Goal: Information Seeking & Learning: Learn about a topic

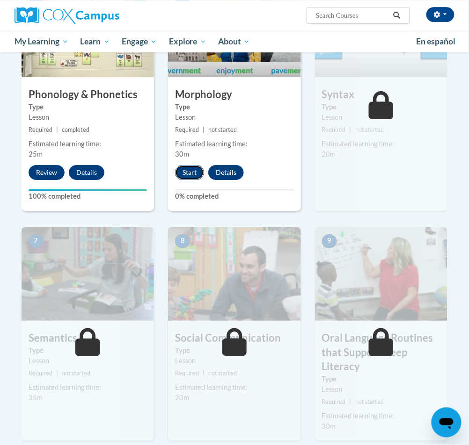
click at [191, 166] on button "Start" at bounding box center [189, 172] width 29 height 15
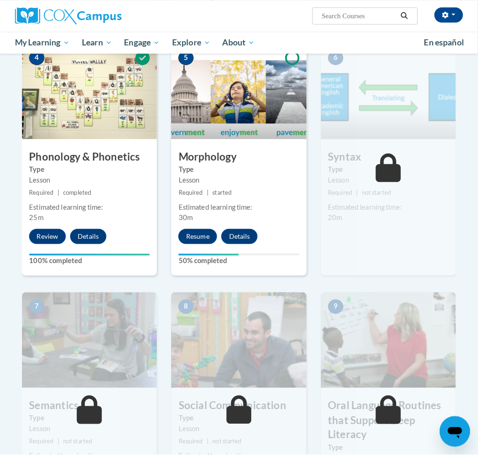
scroll to position [466, 0]
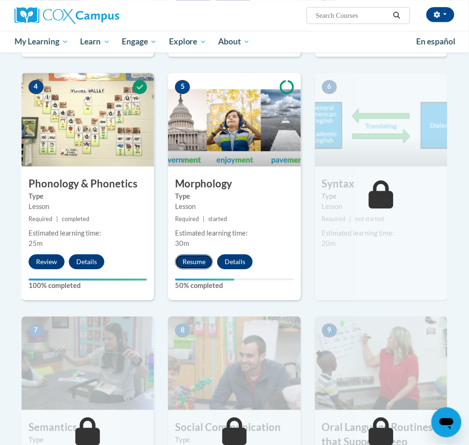
click at [196, 265] on button "Resume" at bounding box center [194, 262] width 38 height 15
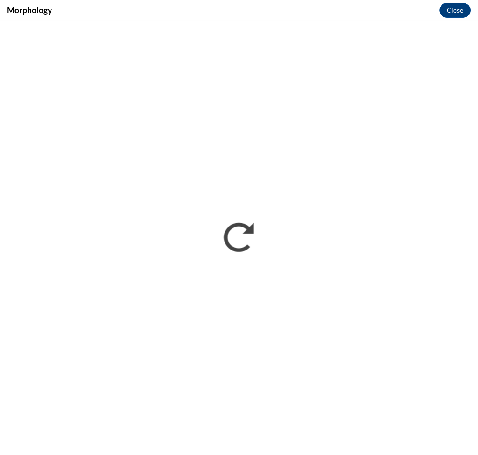
scroll to position [0, 0]
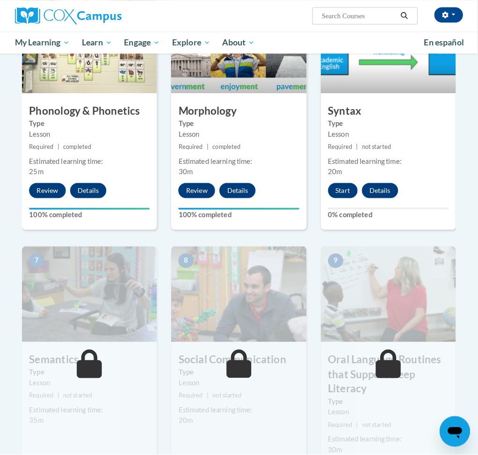
scroll to position [585, 0]
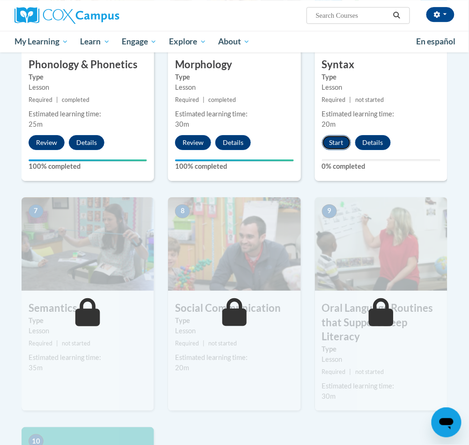
click at [332, 145] on button "Start" at bounding box center [336, 142] width 29 height 15
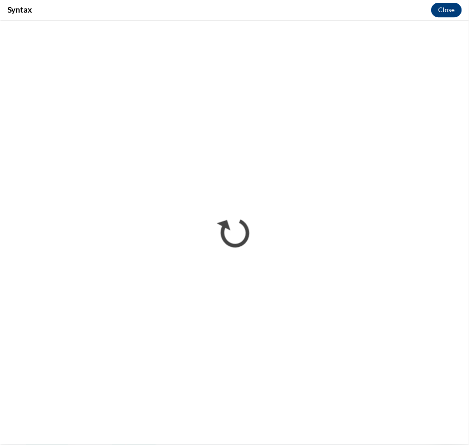
scroll to position [0, 0]
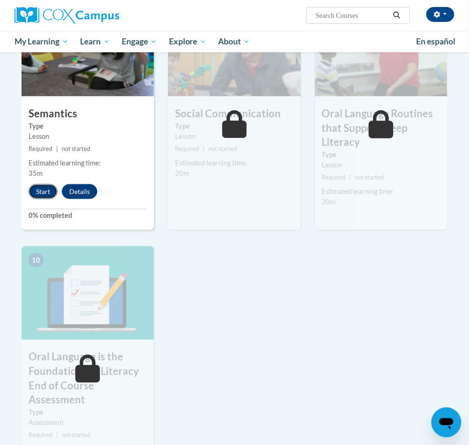
click at [46, 192] on button "Start" at bounding box center [43, 191] width 29 height 15
